Goal: Information Seeking & Learning: Learn about a topic

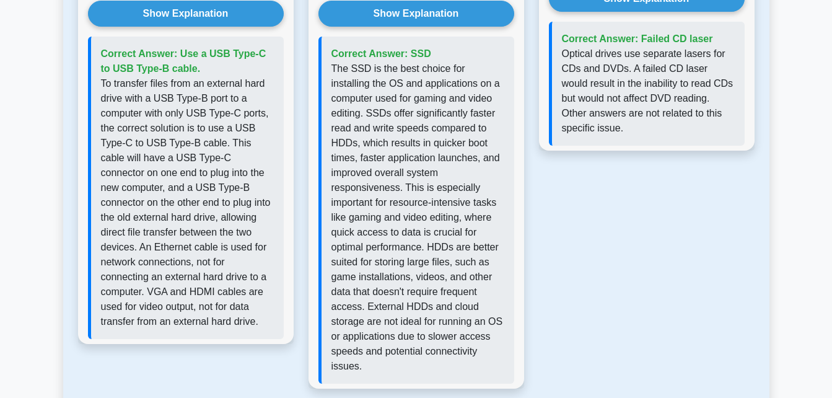
scroll to position [923, 0]
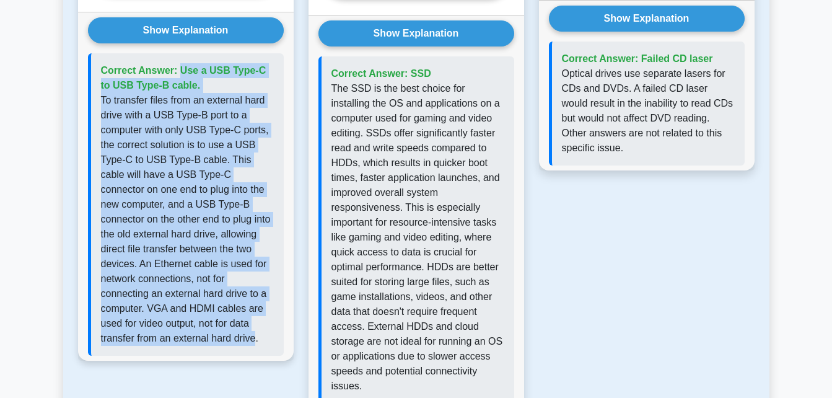
drag, startPoint x: 183, startPoint y: 338, endPoint x: 78, endPoint y: 74, distance: 283.5
click at [78, 74] on div "Show Explanation Correct Answer: Use a USB Type-C to USB Type-B cable." at bounding box center [186, 186] width 216 height 349
copy div "Correct Answer: Use a USB Type-C to USB Type-B cable. To transfer files from an…"
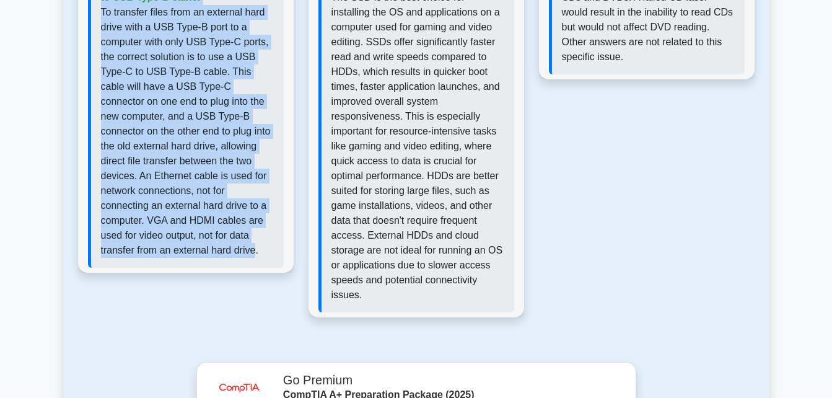
scroll to position [1040, 0]
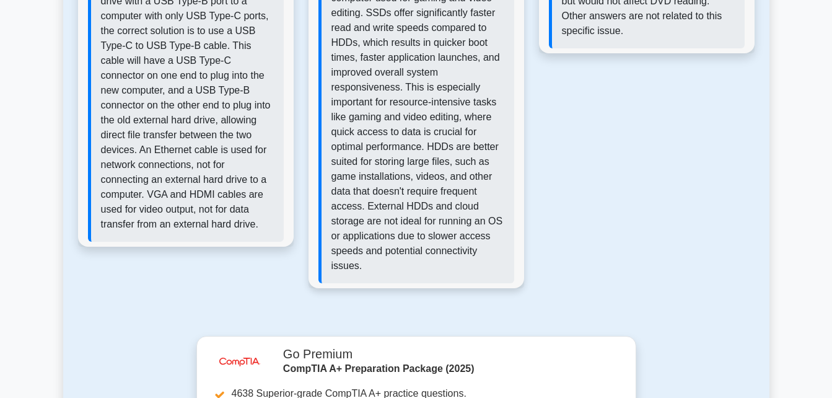
click at [388, 188] on p "The SSD is the best choice for installing the OS and applications on a computer…" at bounding box center [417, 117] width 173 height 312
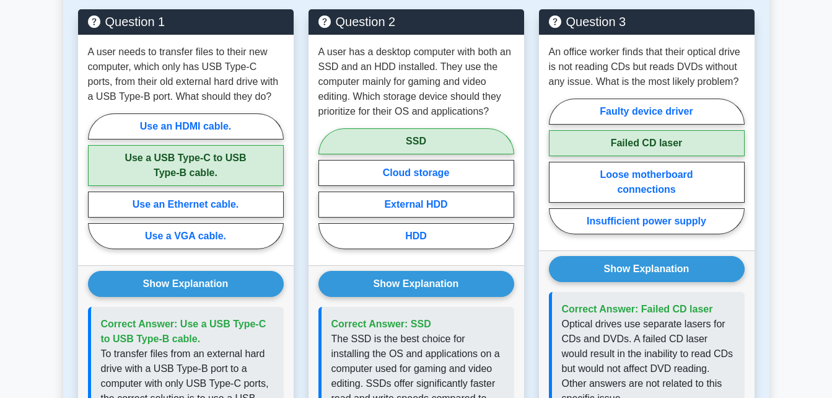
scroll to position [676, 0]
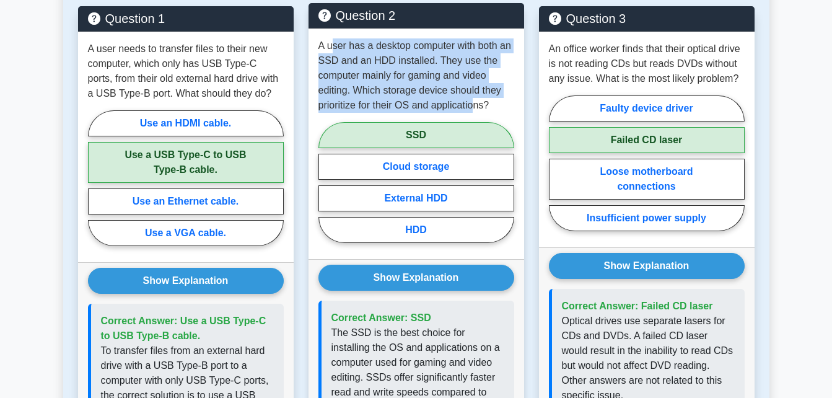
drag, startPoint x: 333, startPoint y: 49, endPoint x: 474, endPoint y: 108, distance: 153.0
click at [474, 108] on p "A user has a desktop computer with both an SSD and an HDD installed. They use t…" at bounding box center [416, 75] width 196 height 74
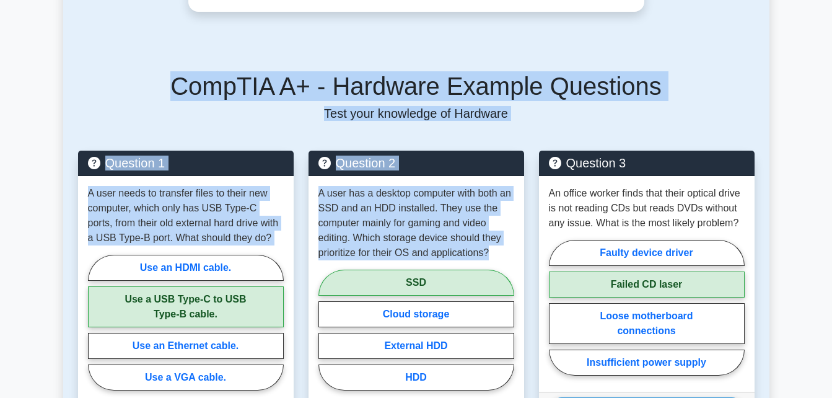
scroll to position [510, 0]
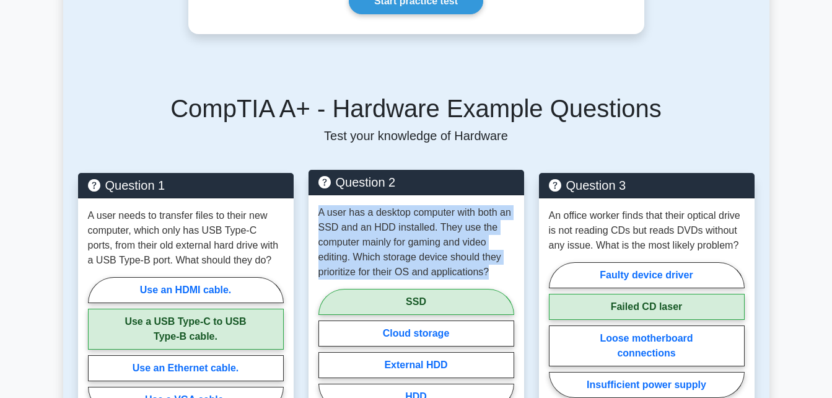
drag, startPoint x: 489, startPoint y: 107, endPoint x: 318, endPoint y: 210, distance: 199.8
click at [318, 210] on p "A user has a desktop computer with both an SSD and an HDD installed. They use t…" at bounding box center [416, 242] width 196 height 74
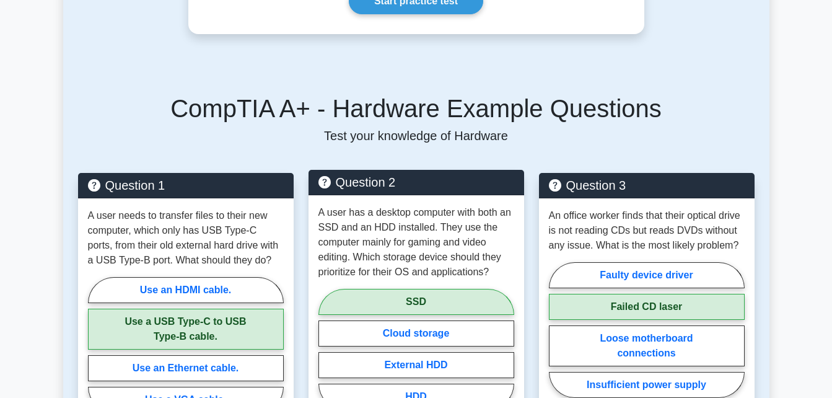
click at [491, 274] on p "A user has a desktop computer with both an SSD and an HDD installed. They use t…" at bounding box center [416, 242] width 196 height 74
click at [483, 273] on p "A user has a desktop computer with both an SSD and an HDD installed. They use t…" at bounding box center [416, 242] width 196 height 74
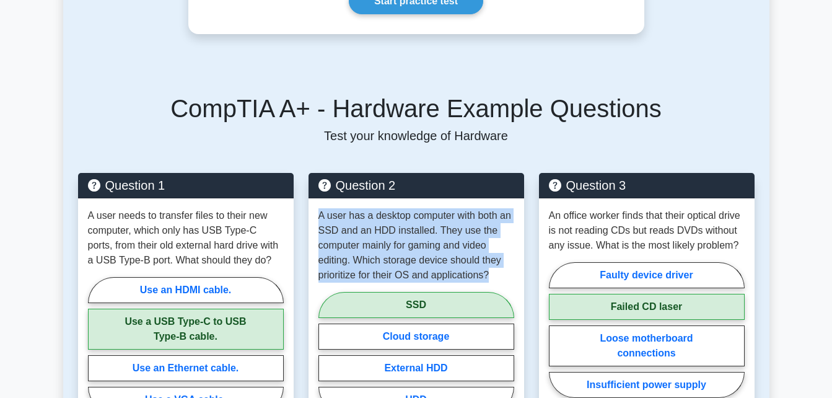
drag, startPoint x: 489, startPoint y: 273, endPoint x: 306, endPoint y: 205, distance: 194.8
copy p "A user has a desktop computer with both an SSD and an HDD installed. They use t…"
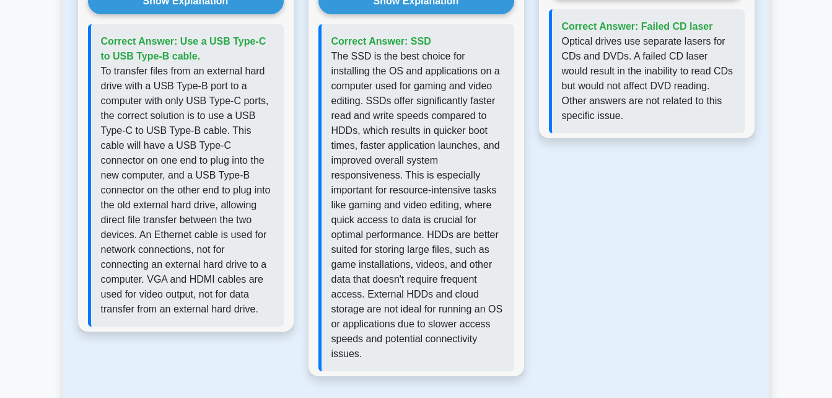
scroll to position [959, 0]
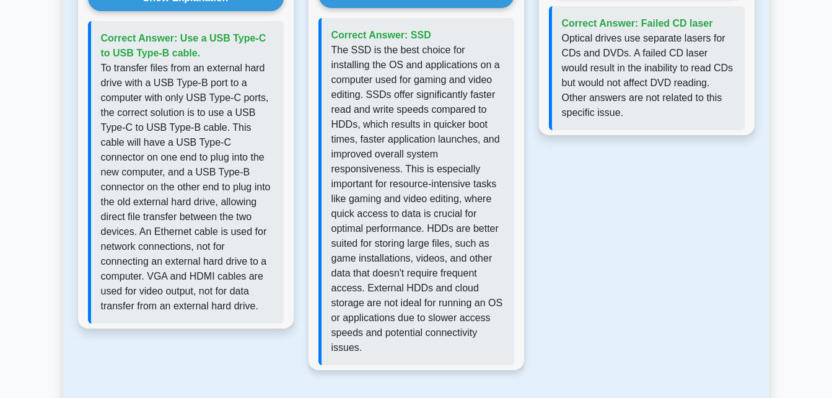
click at [409, 338] on p "The SSD is the best choice for installing the OS and applications on a computer…" at bounding box center [417, 199] width 173 height 312
click at [415, 336] on p "The SSD is the best choice for installing the OS and applications on a computer…" at bounding box center [417, 199] width 173 height 312
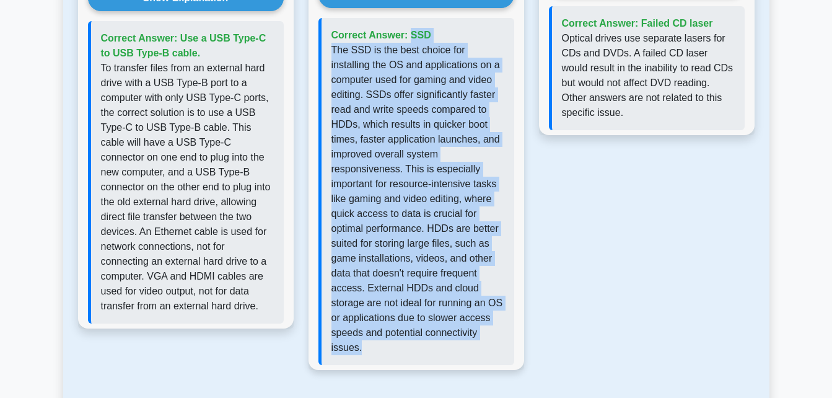
drag, startPoint x: 413, startPoint y: 336, endPoint x: 327, endPoint y: 41, distance: 307.1
click at [327, 41] on div "Correct Answer: SSD" at bounding box center [416, 191] width 196 height 347
copy div "Correct Answer: SSD The SSD is the best choice for installing the OS and applic…"
click at [463, 198] on p "The SSD is the best choice for installing the OS and applications on a computer…" at bounding box center [417, 199] width 173 height 312
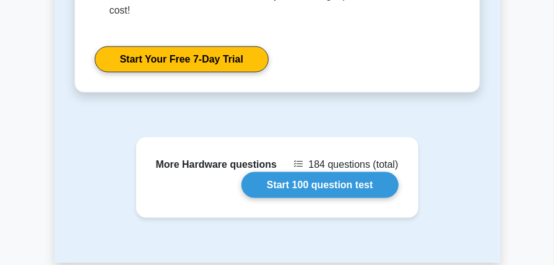
scroll to position [2230, 0]
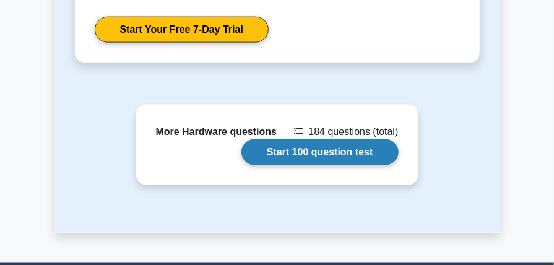
click at [322, 139] on link "Start 100 question test" at bounding box center [320, 152] width 157 height 26
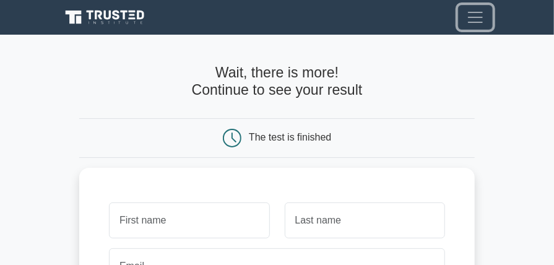
click at [471, 22] on span "Toggle navigation" at bounding box center [475, 17] width 19 height 19
